Goal: Information Seeking & Learning: Check status

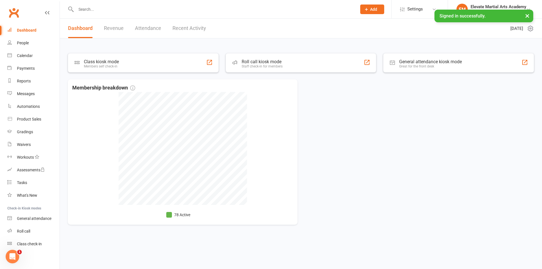
click at [202, 28] on link "Recent Activity" at bounding box center [189, 28] width 34 height 19
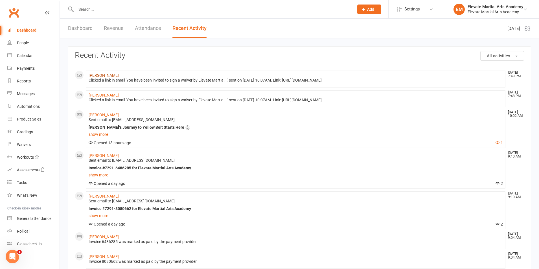
click at [106, 75] on link "[PERSON_NAME]" at bounding box center [104, 75] width 30 height 5
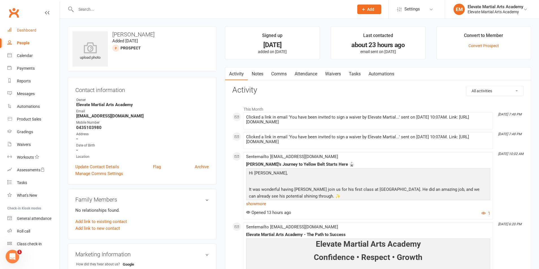
click at [31, 28] on link "Dashboard" at bounding box center [33, 30] width 52 height 13
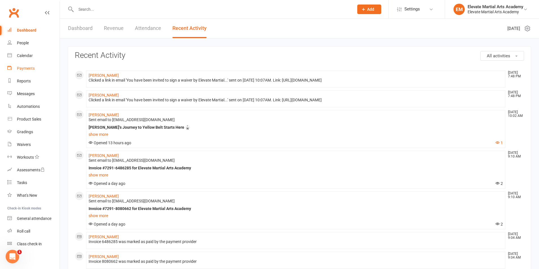
click at [28, 65] on link "Payments" at bounding box center [33, 68] width 52 height 13
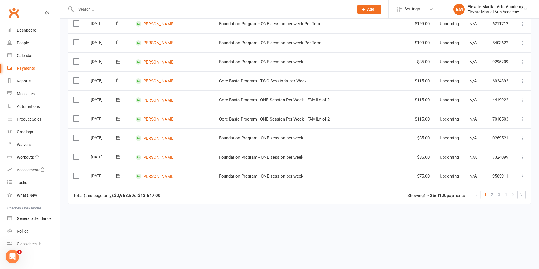
scroll to position [395, 0]
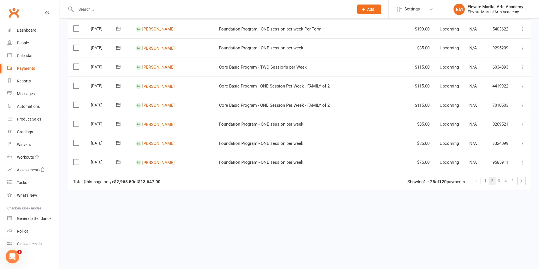
click at [490, 182] on link "2" at bounding box center [492, 181] width 7 height 8
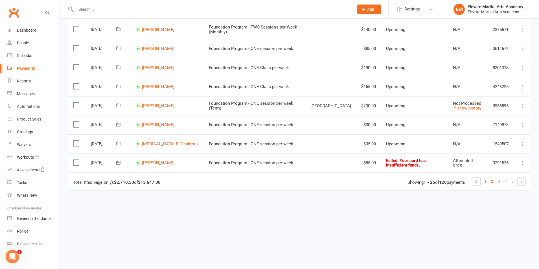
click at [118, 163] on icon at bounding box center [118, 163] width 6 height 6
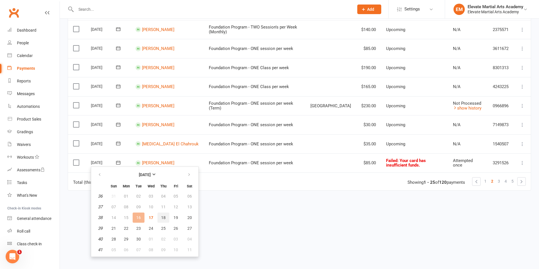
click at [163, 217] on span "18" at bounding box center [163, 217] width 5 height 5
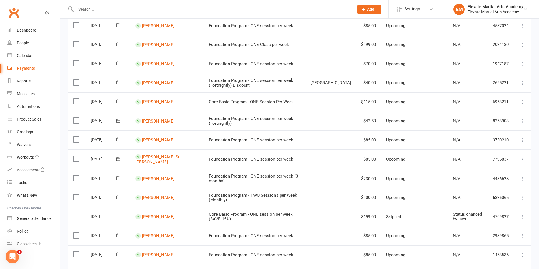
scroll to position [0, 0]
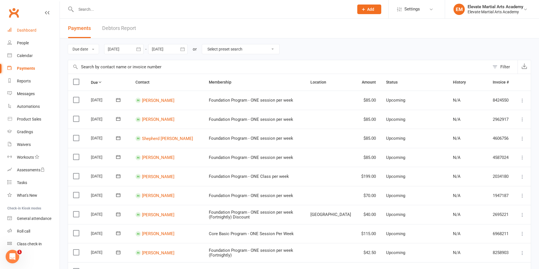
click at [32, 29] on div "Dashboard" at bounding box center [26, 30] width 19 height 5
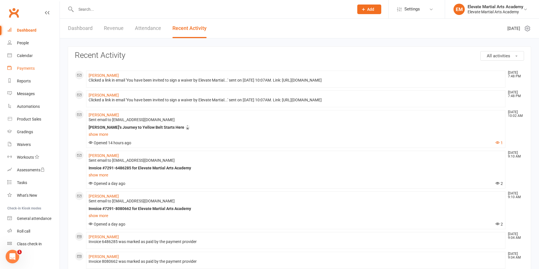
click at [24, 68] on div "Payments" at bounding box center [26, 68] width 18 height 5
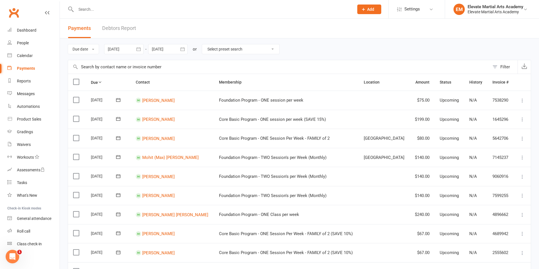
click at [139, 50] on icon "button" at bounding box center [139, 49] width 6 height 6
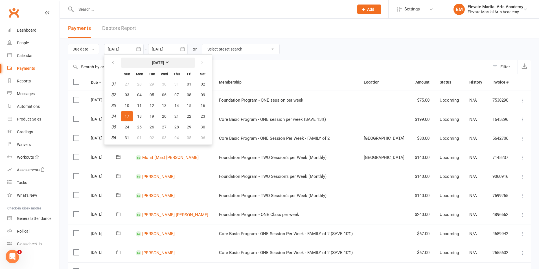
click at [164, 63] on strong "August 2025" at bounding box center [158, 62] width 12 height 5
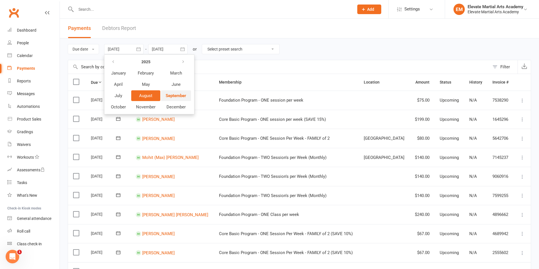
click at [177, 97] on span "September" at bounding box center [176, 95] width 21 height 5
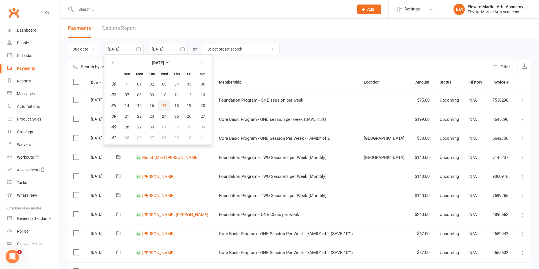
click at [165, 105] on span "17" at bounding box center [164, 105] width 5 height 5
type input "17 Sep 2025"
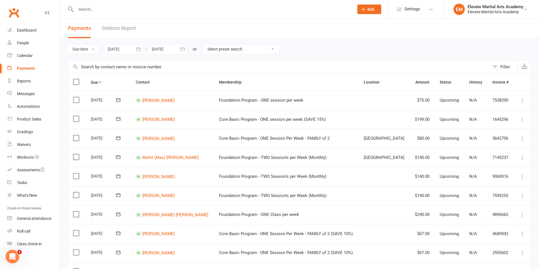
click at [184, 51] on icon "button" at bounding box center [183, 49] width 6 height 6
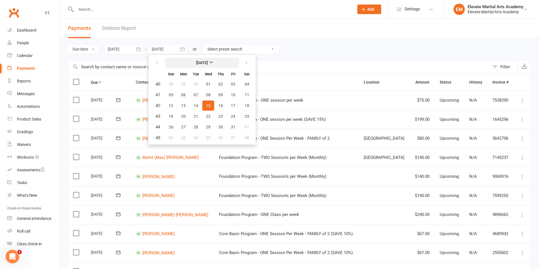
click at [199, 63] on strong "October 2025" at bounding box center [202, 62] width 12 height 5
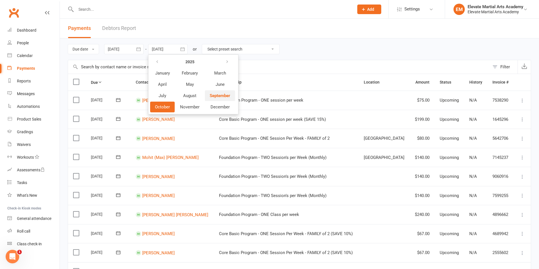
click at [212, 93] on button "September" at bounding box center [220, 95] width 30 height 11
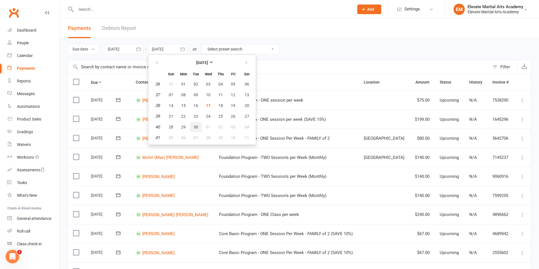
click at [196, 126] on span "30" at bounding box center [196, 127] width 5 height 5
type input "30 Sep 2025"
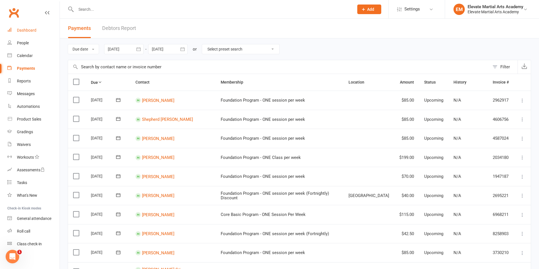
click at [31, 31] on div "Dashboard" at bounding box center [26, 30] width 19 height 5
